Goal: Obtain resource: Download file/media

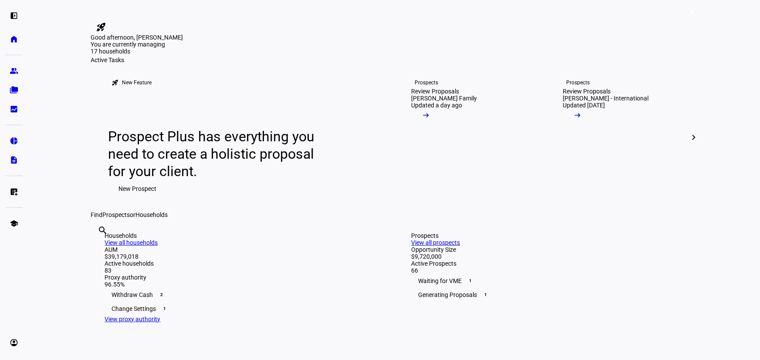
click at [20, 71] on link "group Prospects" at bounding box center [13, 70] width 17 height 17
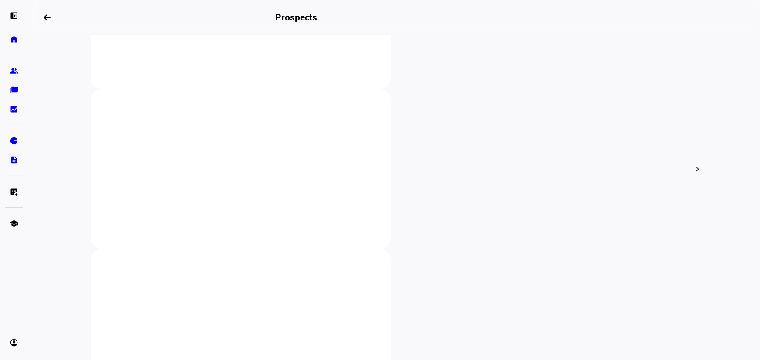
scroll to position [277, 0]
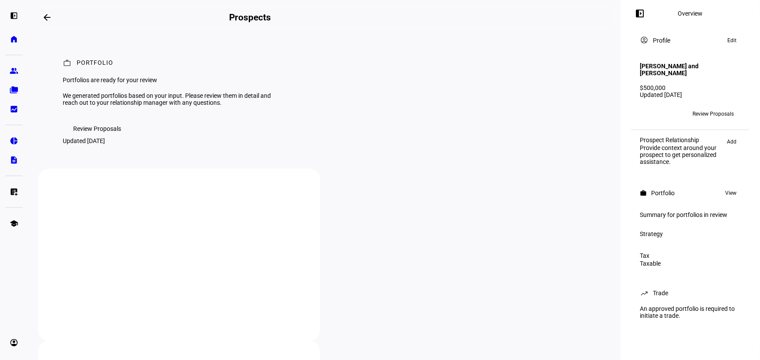
click at [100, 138] on span "Review Proposals" at bounding box center [97, 128] width 48 height 17
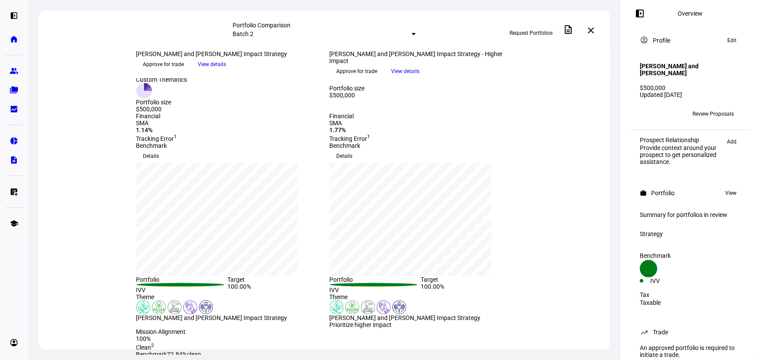
scroll to position [79, 0]
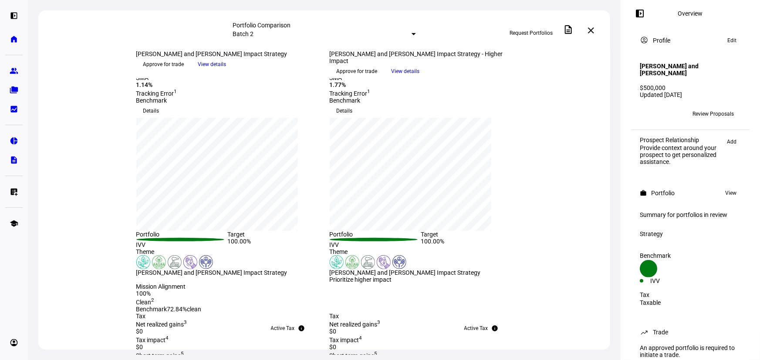
click at [420, 78] on span "View details" at bounding box center [405, 71] width 28 height 13
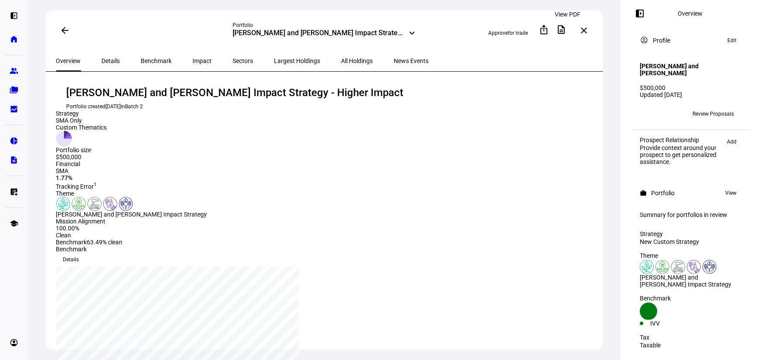
click at [566, 27] on mat-icon "description" at bounding box center [561, 29] width 10 height 10
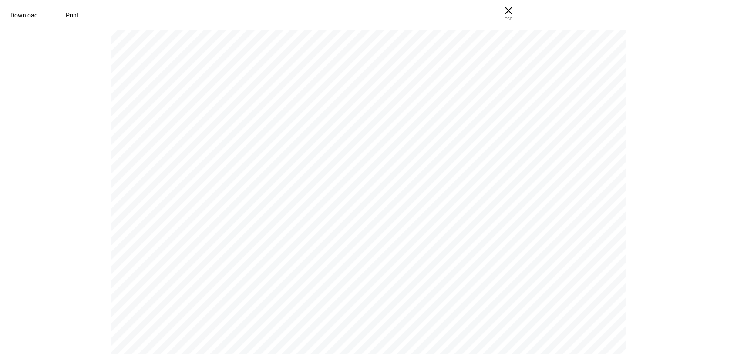
scroll to position [7361, 0]
click at [38, 16] on span "Download" at bounding box center [23, 15] width 27 height 7
click at [522, 17] on span "ESC" at bounding box center [509, 16] width 28 height 13
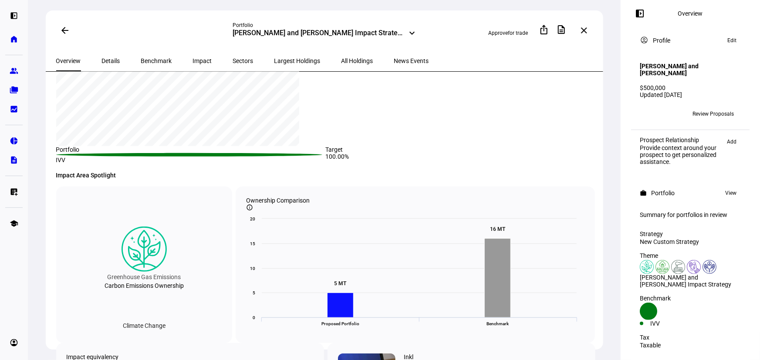
scroll to position [237, 0]
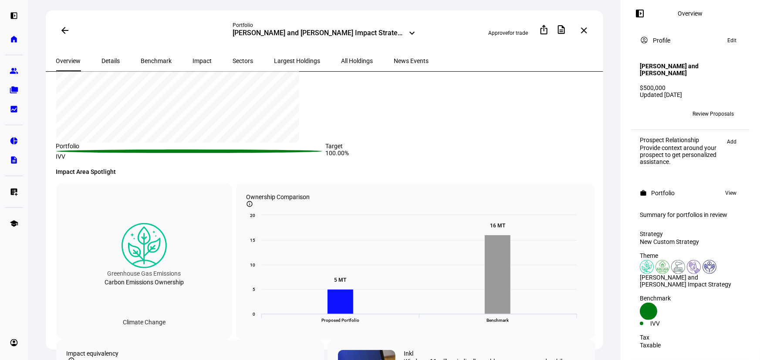
click at [341, 62] on span "All Holdings" at bounding box center [357, 61] width 32 height 6
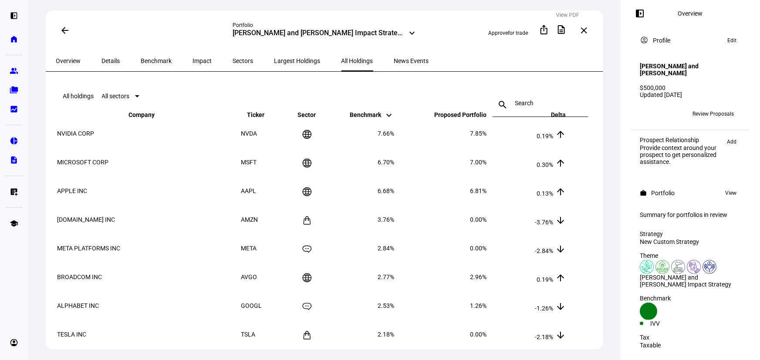
click at [565, 30] on mat-icon "description" at bounding box center [561, 29] width 10 height 10
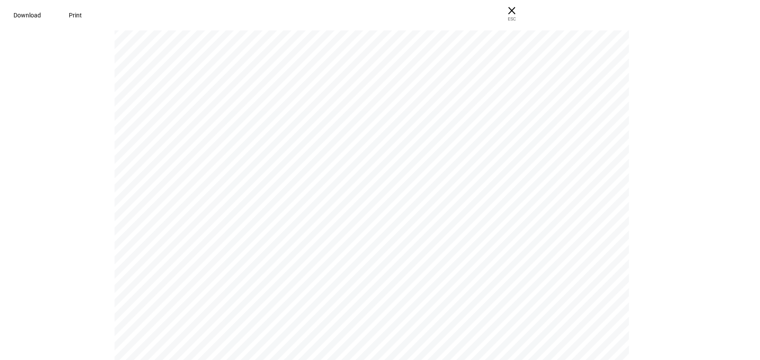
scroll to position [1108, 0]
click at [522, 13] on span "× ESC" at bounding box center [509, 14] width 28 height 28
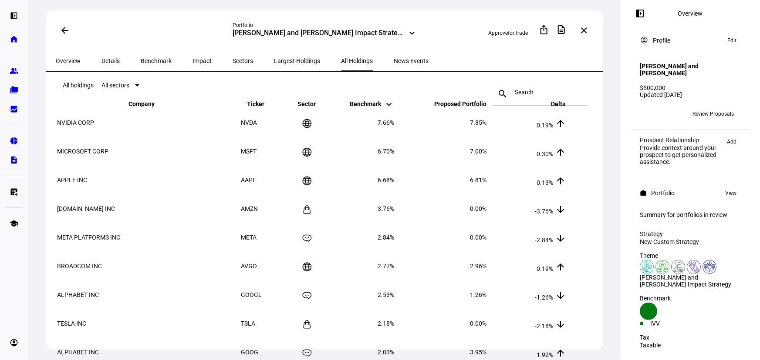
scroll to position [0, 0]
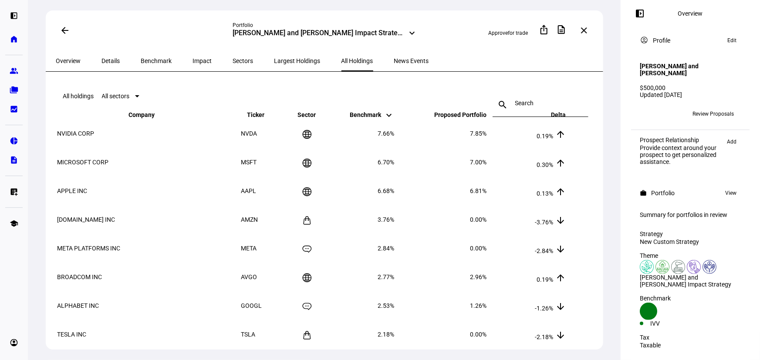
click at [387, 33] on div "[PERSON_NAME] and [PERSON_NAME] Impact Strategy - Higher Impact" at bounding box center [319, 34] width 172 height 10
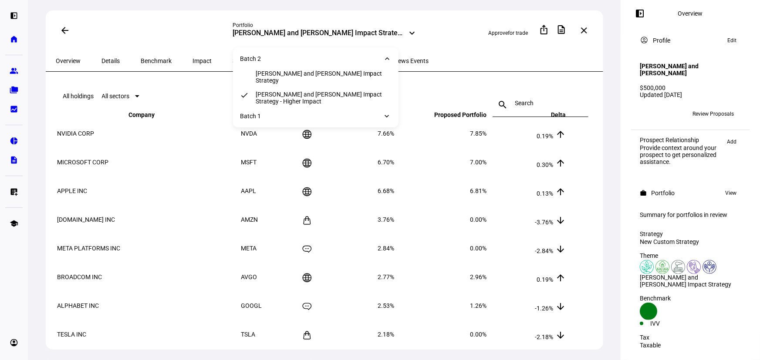
click at [459, 57] on div "Overview Details Benchmark Impact Sectors Largest Holdings All Holdings News Ev…" at bounding box center [324, 60] width 557 height 21
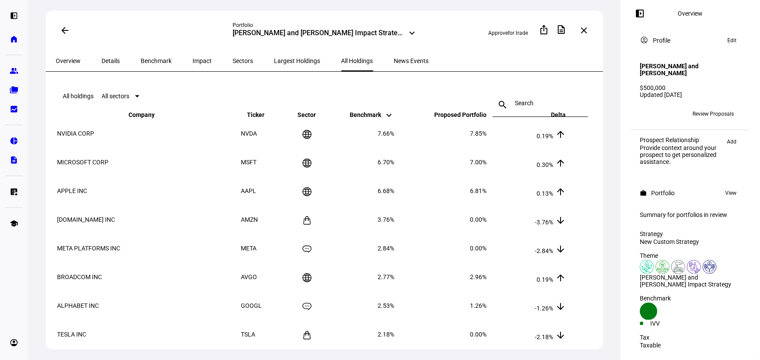
click at [441, 92] on mat-toolbar "All holdings All sectors search close" at bounding box center [325, 96] width 539 height 28
